Goal: Go to known website: Access a specific website the user already knows

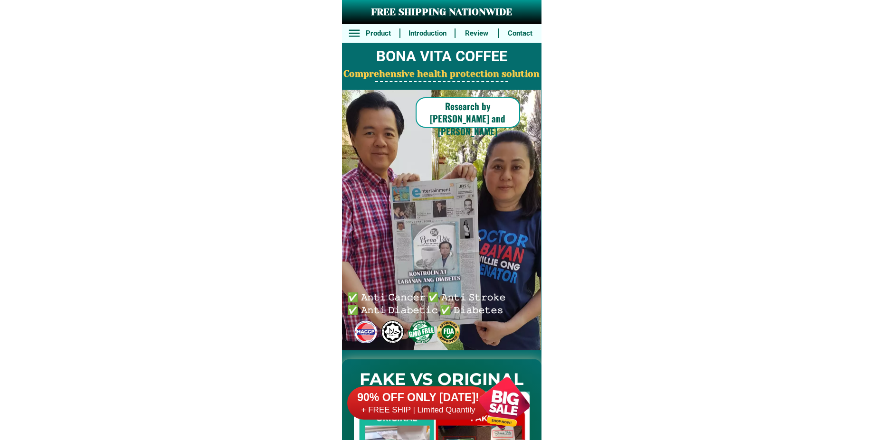
drag, startPoint x: 510, startPoint y: 413, endPoint x: 477, endPoint y: 288, distance: 128.5
click at [510, 412] on div at bounding box center [504, 403] width 75 height 75
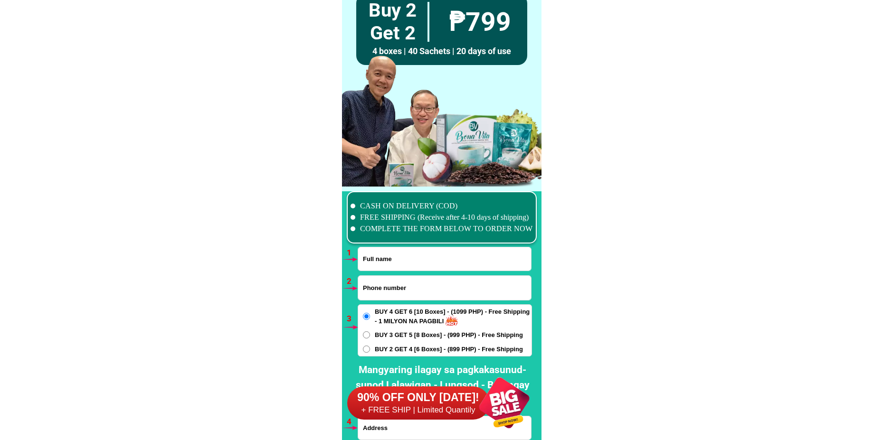
scroll to position [6984, 0]
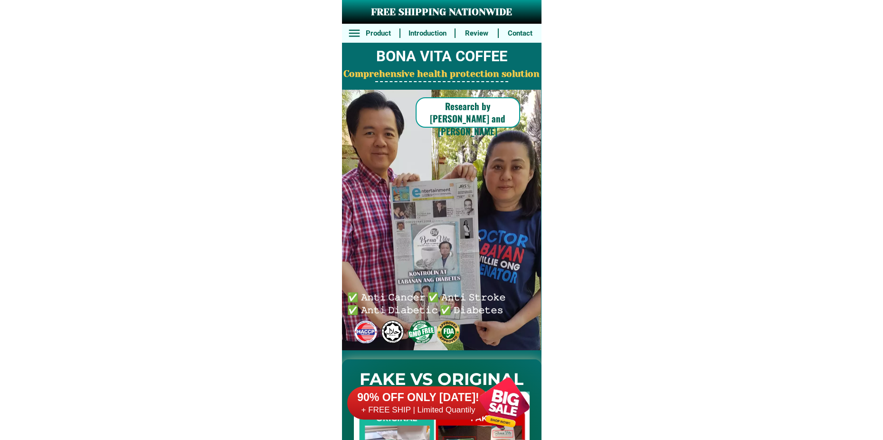
click at [508, 402] on div at bounding box center [504, 403] width 75 height 75
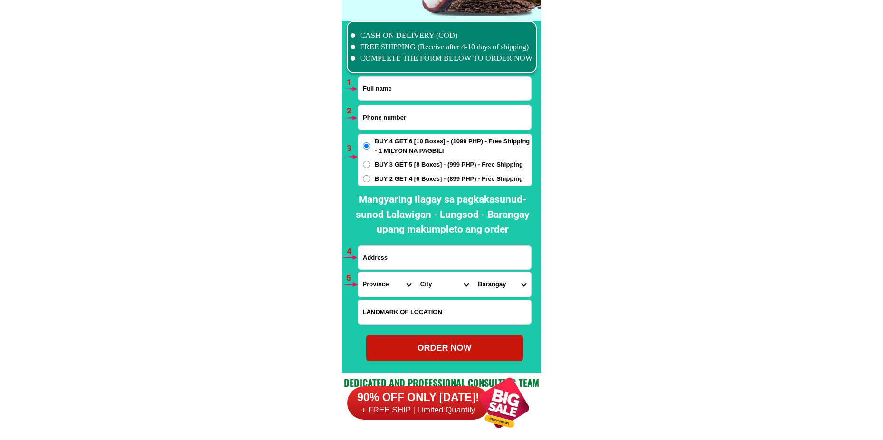
scroll to position [6984, 0]
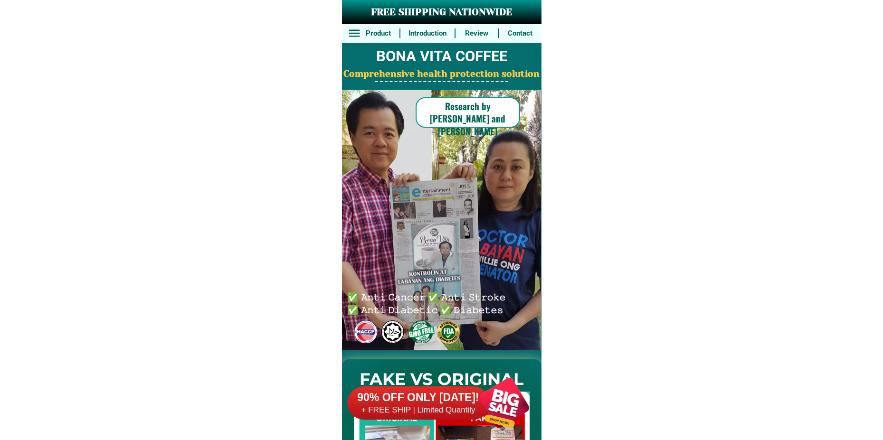
click at [493, 397] on div at bounding box center [504, 403] width 75 height 75
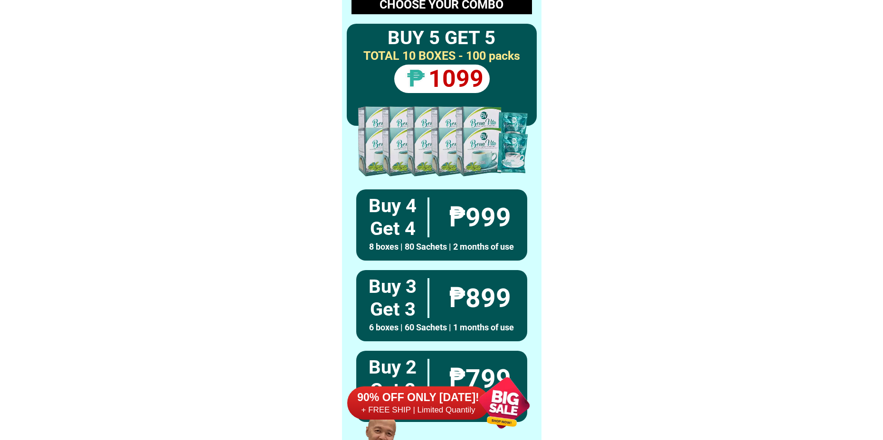
scroll to position [6984, 0]
